Goal: Task Accomplishment & Management: Use online tool/utility

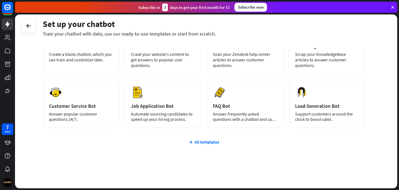
scroll to position [55, 0]
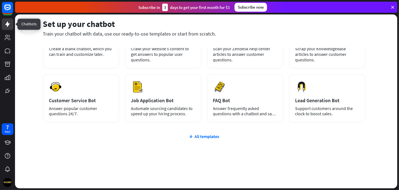
click at [8, 24] on icon at bounding box center [7, 24] width 4 height 6
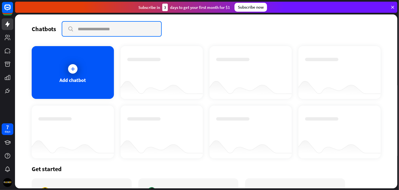
click at [116, 31] on input "text" at bounding box center [111, 29] width 99 height 14
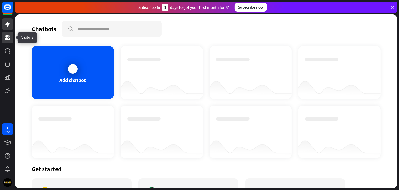
click at [6, 37] on icon at bounding box center [8, 38] width 6 height 6
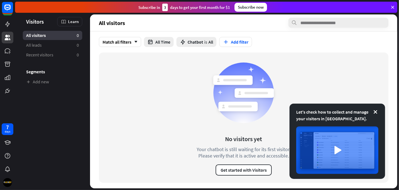
click at [395, 6] on icon at bounding box center [392, 7] width 5 height 5
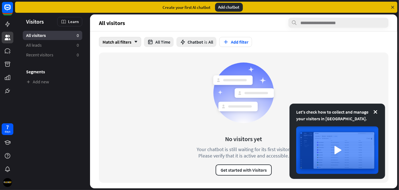
click at [126, 41] on div "Match all filters arrow_down" at bounding box center [120, 42] width 42 height 10
click at [394, 7] on icon at bounding box center [392, 7] width 5 height 5
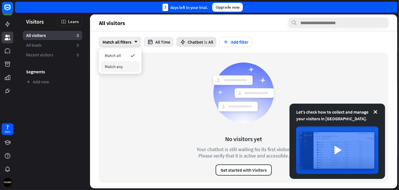
click at [207, 42] on span "is" at bounding box center [205, 42] width 3 height 6
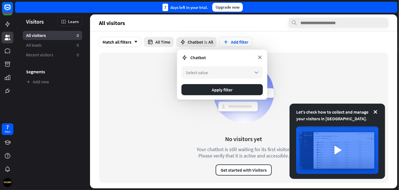
click at [260, 55] on icon at bounding box center [260, 57] width 6 height 6
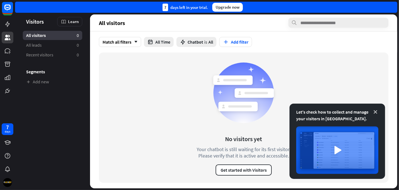
click at [377, 112] on icon at bounding box center [376, 112] width 6 height 6
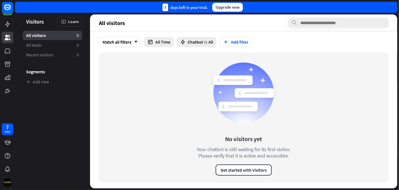
click at [8, 181] on img at bounding box center [7, 182] width 9 height 9
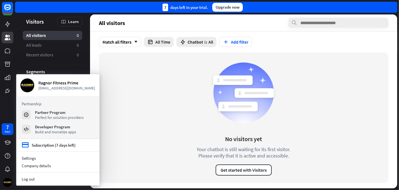
click at [114, 119] on div "No visitors yet Your chatbot is still waiting for its first visitor. Please ver…" at bounding box center [244, 118] width 290 height 130
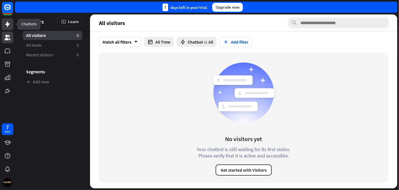
click at [9, 24] on icon at bounding box center [7, 24] width 7 height 7
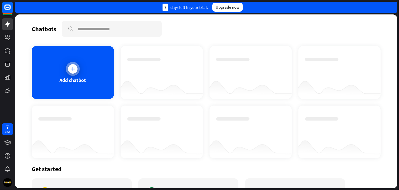
click at [73, 70] on icon at bounding box center [73, 69] width 6 height 6
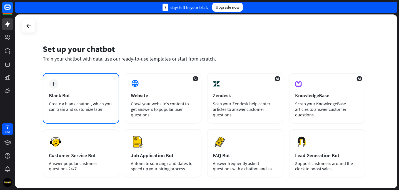
click at [65, 96] on div "Blank Bot" at bounding box center [81, 95] width 64 height 6
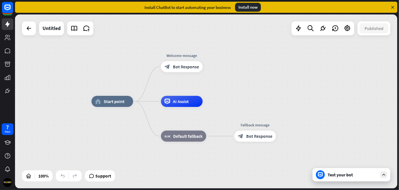
click at [252, 7] on div "Install now" at bounding box center [248, 7] width 26 height 9
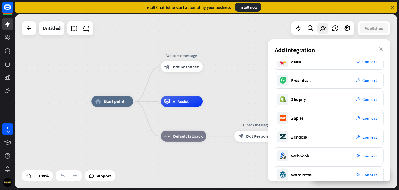
scroll to position [91, 0]
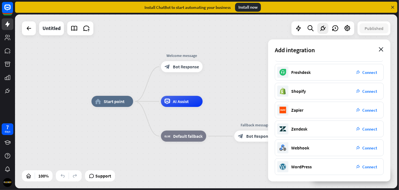
click at [383, 51] on icon "close" at bounding box center [381, 49] width 5 height 4
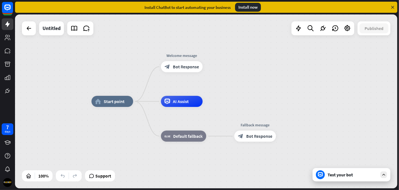
click at [393, 5] on icon at bounding box center [392, 7] width 5 height 5
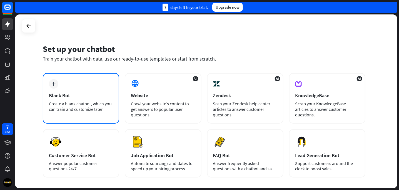
click at [54, 84] on icon "plus" at bounding box center [54, 84] width 4 height 4
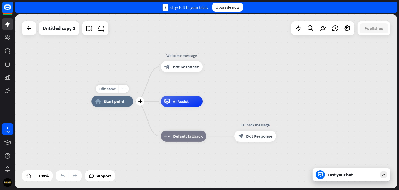
click at [125, 89] on icon "more_horiz" at bounding box center [124, 89] width 4 height 4
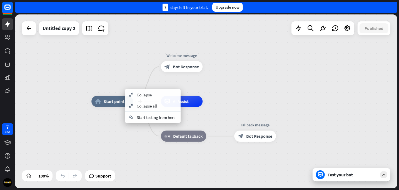
click at [109, 100] on span "Start point" at bounding box center [114, 102] width 21 height 6
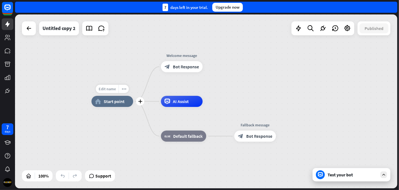
click at [111, 89] on span "Edit name" at bounding box center [107, 88] width 17 height 5
click at [385, 176] on icon at bounding box center [383, 174] width 5 height 5
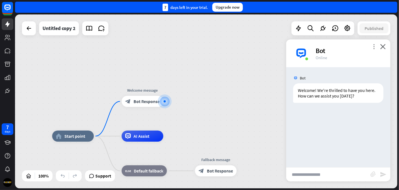
click at [375, 48] on icon "more_vert" at bounding box center [373, 46] width 5 height 5
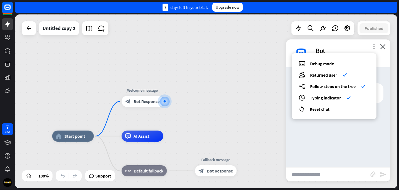
click at [375, 48] on icon "more_vert" at bounding box center [373, 46] width 5 height 5
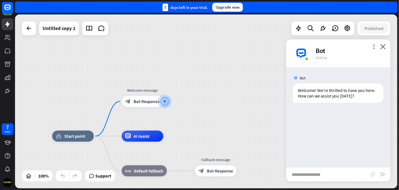
click at [330, 178] on input "text" at bounding box center [328, 175] width 84 height 14
type input "**********"
click at [383, 174] on icon "send" at bounding box center [383, 174] width 7 height 7
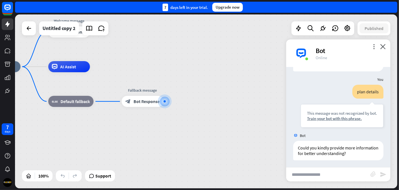
scroll to position [32, 0]
click at [374, 46] on icon "more_vert" at bounding box center [373, 46] width 5 height 5
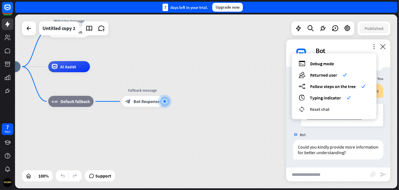
click at [323, 109] on span "Reset chat" at bounding box center [320, 109] width 20 height 6
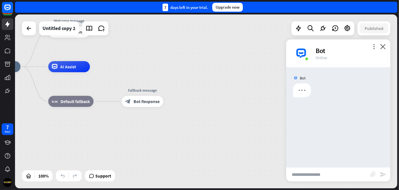
scroll to position [0, 0]
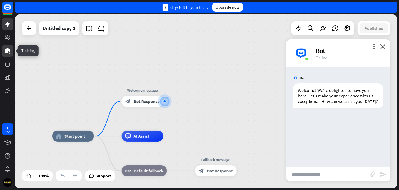
click at [9, 52] on icon at bounding box center [7, 51] width 7 height 7
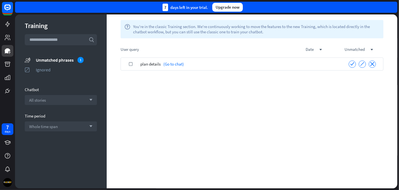
click at [136, 63] on div "check" at bounding box center [130, 64] width 19 height 13
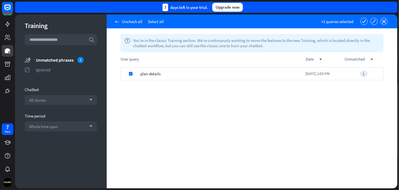
click at [317, 94] on div "check plan details Today 2:03 PM 1" at bounding box center [252, 127] width 291 height 121
click at [383, 20] on icon "close" at bounding box center [384, 21] width 4 height 4
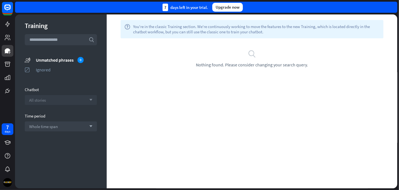
click at [90, 98] on div "All stories arrow_down" at bounding box center [61, 100] width 72 height 10
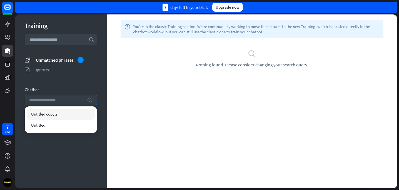
click at [90, 98] on icon "search" at bounding box center [90, 100] width 6 height 6
click at [180, 121] on div "help You're in the classic Training section. We're continuously working to move…" at bounding box center [252, 101] width 291 height 174
